Goal: Share content

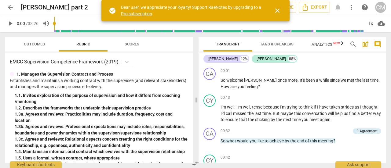
click at [279, 12] on span "close" at bounding box center [277, 10] width 7 height 7
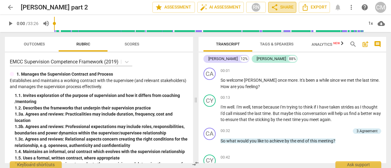
click at [291, 8] on span "share Share" at bounding box center [282, 7] width 23 height 7
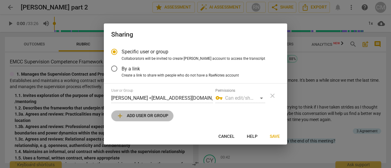
click at [142, 116] on span "add Add user or group" at bounding box center [142, 115] width 52 height 7
radio input "false"
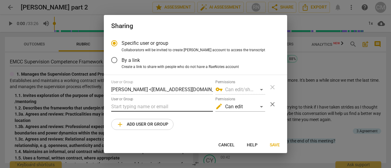
click at [149, 108] on input "text" at bounding box center [162, 107] width 102 height 10
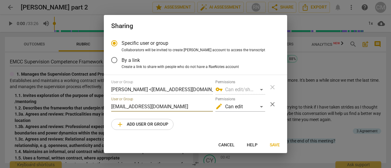
type input "[EMAIL_ADDRESS][DOMAIN_NAME]"
click at [155, 123] on span "add Add user or group" at bounding box center [142, 124] width 52 height 7
radio input "false"
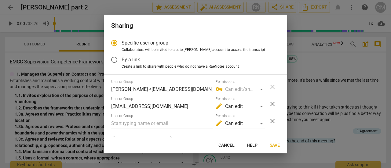
click at [148, 125] on input "text" at bounding box center [162, 124] width 102 height 10
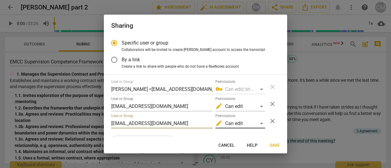
type input "[EMAIL_ADDRESS][DOMAIN_NAME]"
click at [231, 121] on div "edit Can edit" at bounding box center [240, 124] width 50 height 10
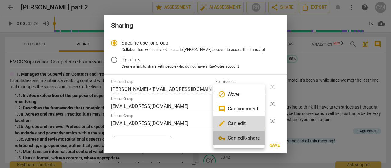
click at [243, 140] on li "vpn_key Can edit/share" at bounding box center [238, 138] width 51 height 15
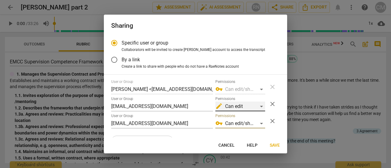
click at [241, 107] on div "edit Can edit" at bounding box center [240, 107] width 50 height 10
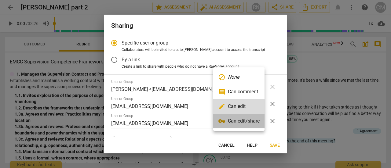
click at [238, 119] on li "vpn_key Can edit/share" at bounding box center [238, 121] width 51 height 15
radio input "false"
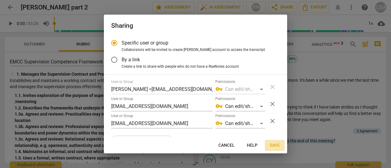
click at [273, 143] on span "Save" at bounding box center [275, 146] width 10 height 6
